Goal: Find specific page/section: Find specific page/section

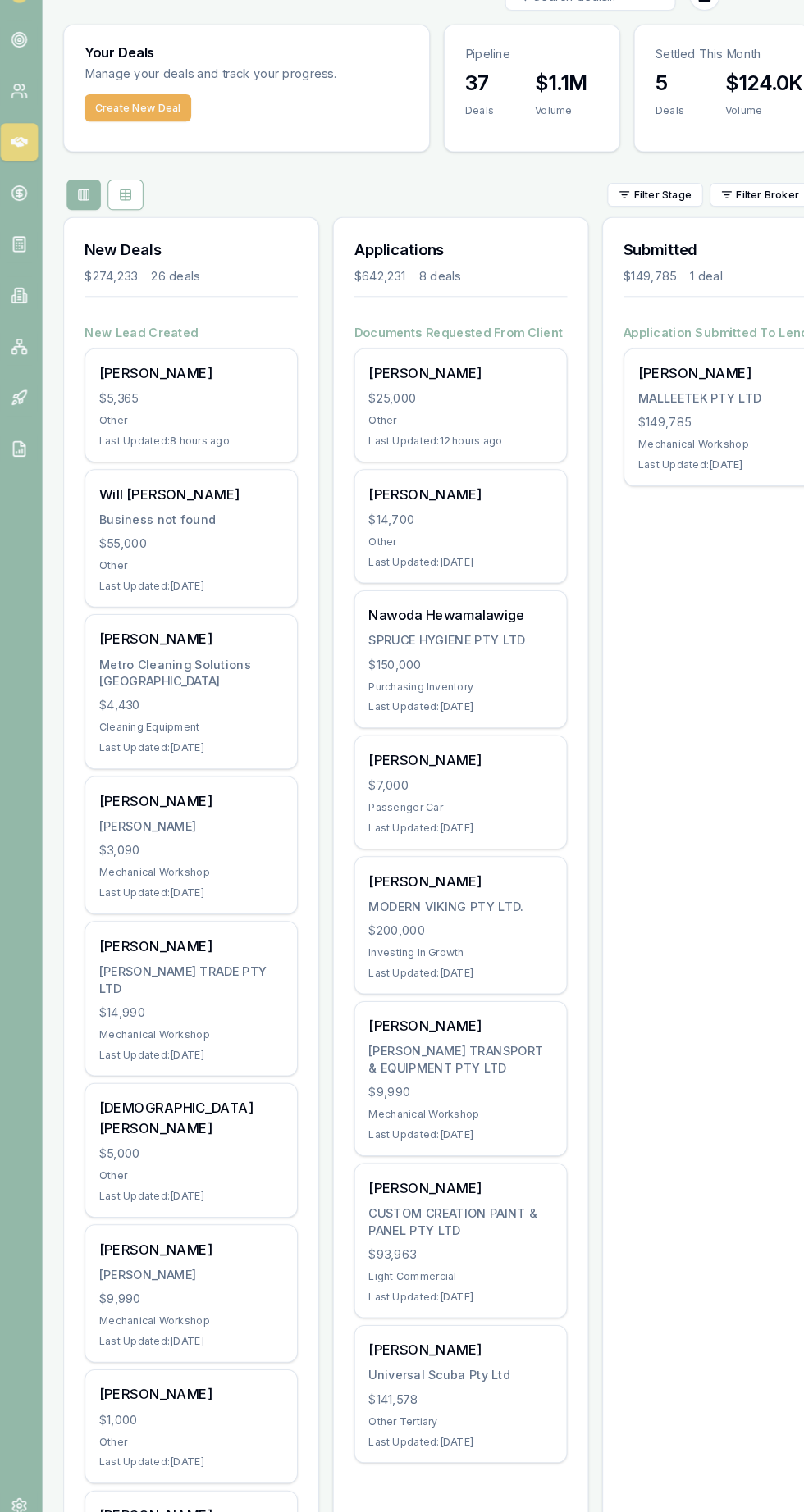
click at [22, 70] on icon at bounding box center [22, 70] width 16 height 16
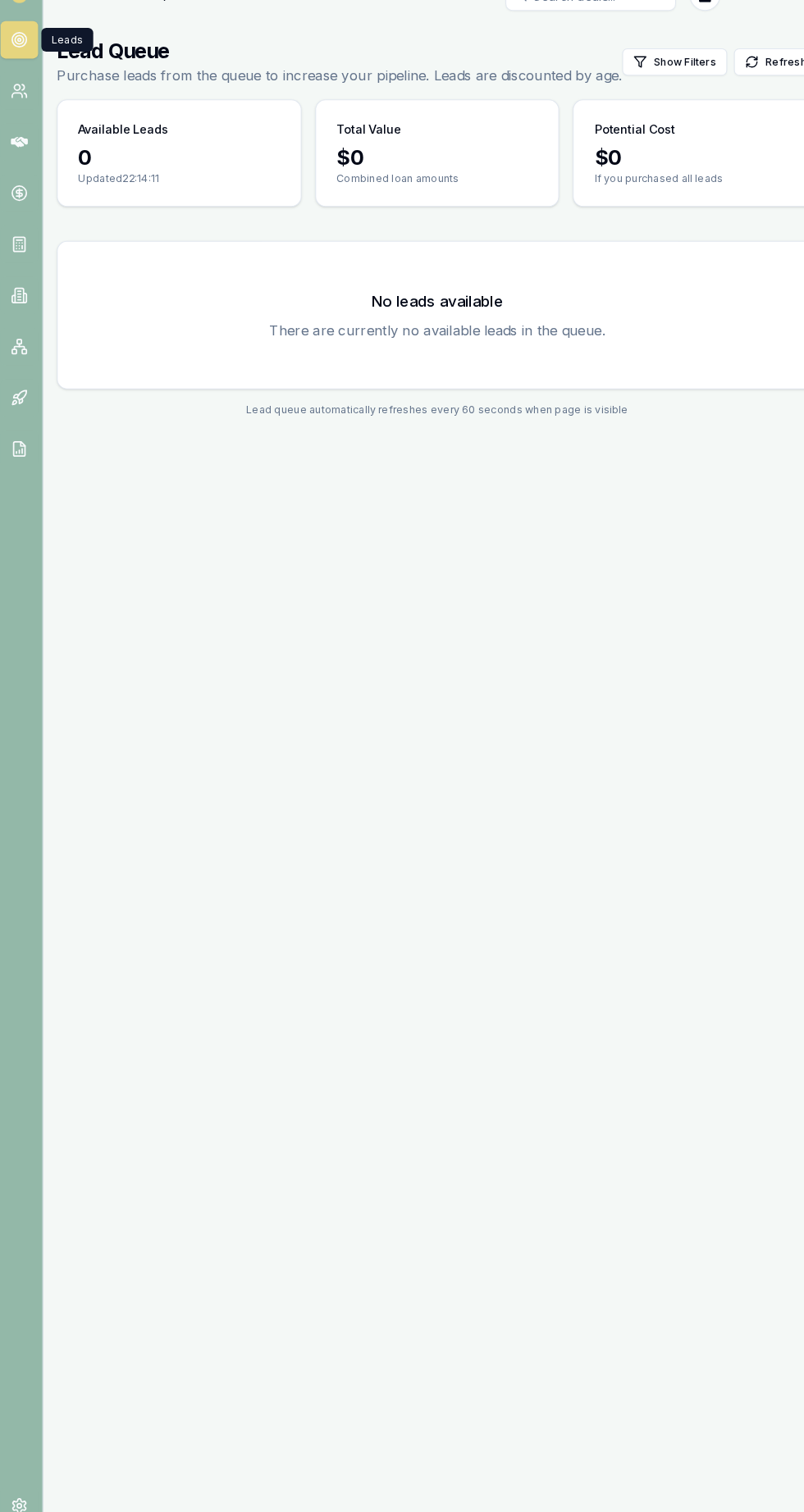
click at [22, 169] on icon at bounding box center [22, 168] width 16 height 10
